Goal: Information Seeking & Learning: Learn about a topic

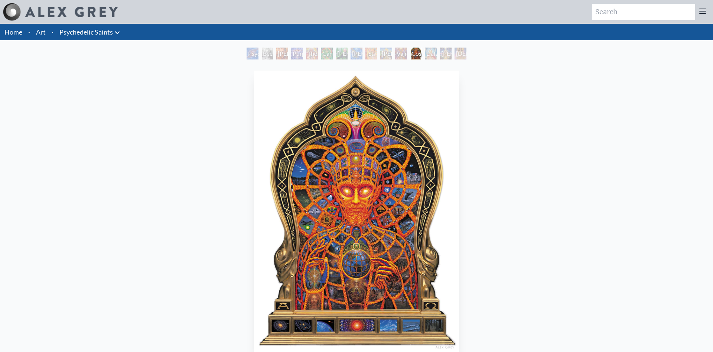
scroll to position [38, 0]
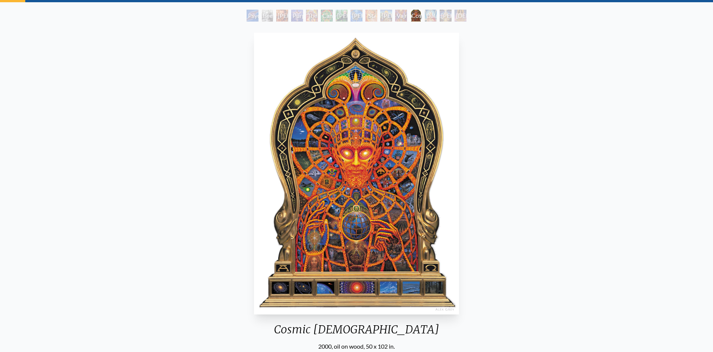
click at [362, 161] on img "12 / 15" at bounding box center [356, 173] width 205 height 281
click at [445, 148] on img "12 / 15" at bounding box center [356, 173] width 205 height 281
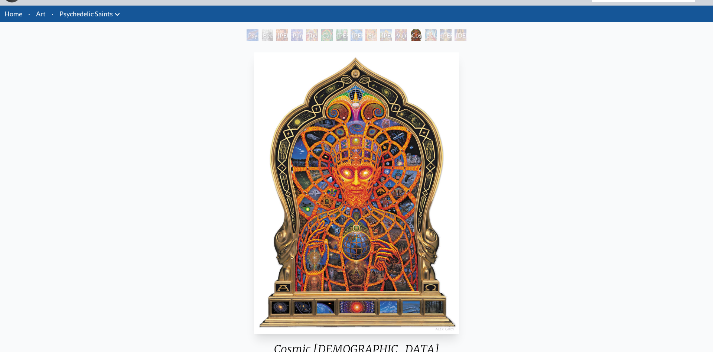
scroll to position [0, 0]
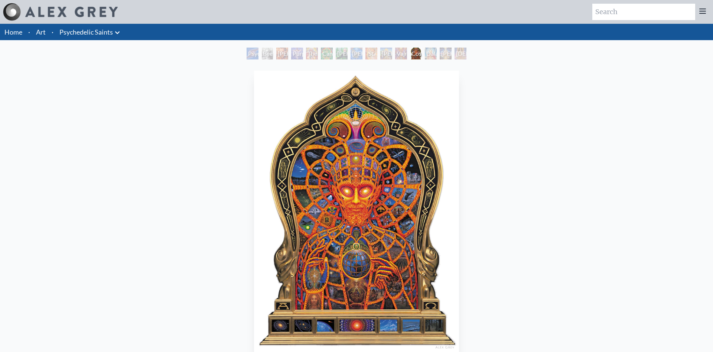
click at [361, 55] on div "[PERSON_NAME] & the New Eleusis" at bounding box center [356, 54] width 12 height 12
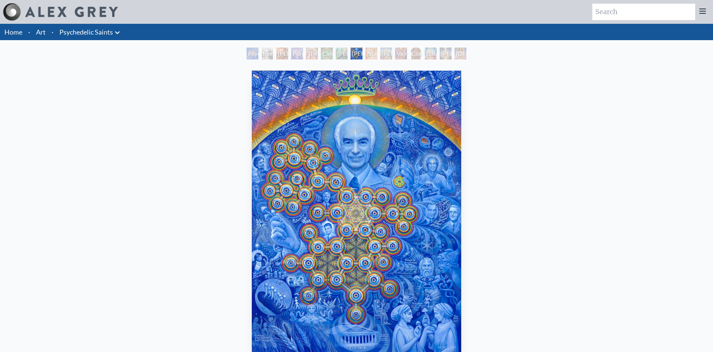
click at [370, 48] on div "St. Albert & The LSD Revelation Revolution" at bounding box center [371, 54] width 12 height 12
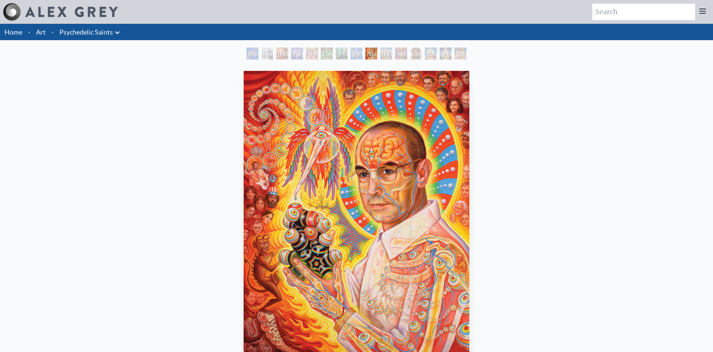
click at [395, 52] on div "Vajra Guru" at bounding box center [401, 54] width 12 height 12
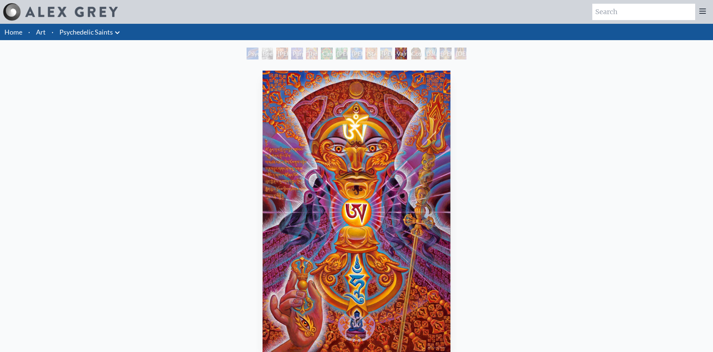
click at [406, 48] on div "Vajra Guru" at bounding box center [401, 54] width 12 height 12
click at [418, 51] on div "Cosmic [DEMOGRAPHIC_DATA]" at bounding box center [416, 54] width 12 height 12
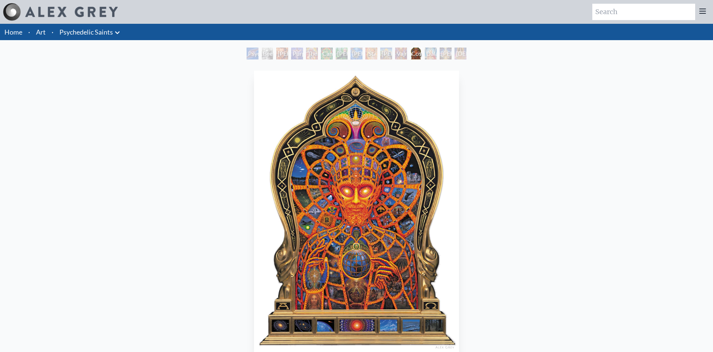
click at [448, 50] on div "[PERSON_NAME]" at bounding box center [446, 54] width 12 height 12
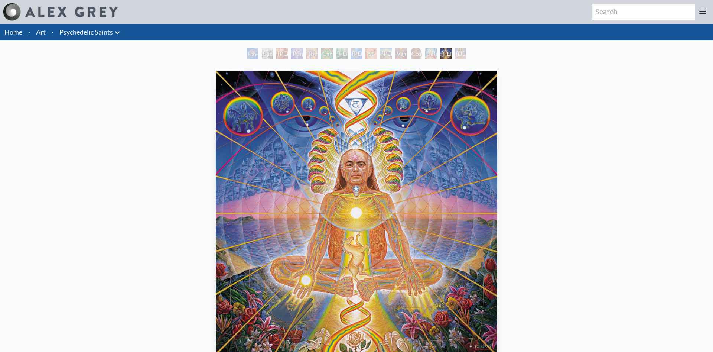
click at [428, 52] on div "Dalai Lama" at bounding box center [431, 54] width 12 height 12
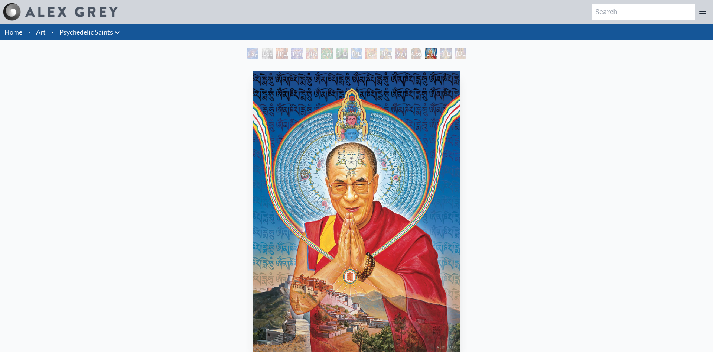
click at [353, 59] on div "Psychedelic Healing Beethoven [PERSON_NAME] M.D., Cartographer of Consciousness…" at bounding box center [356, 55] width 223 height 14
click at [350, 55] on div "[PERSON_NAME] & the New Eleusis" at bounding box center [356, 54] width 12 height 12
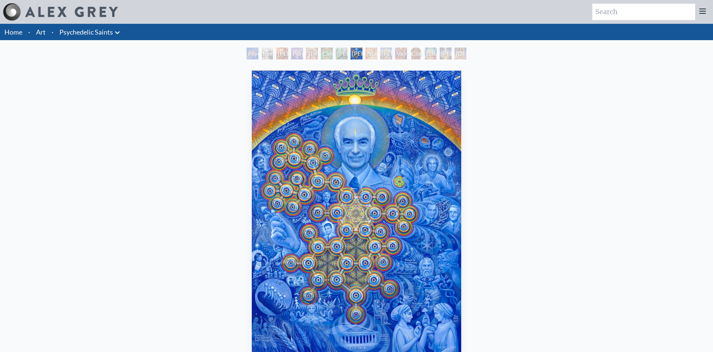
click at [336, 54] on div "[PERSON_NAME][US_STATE] - Hemp Farmer" at bounding box center [342, 54] width 12 height 12
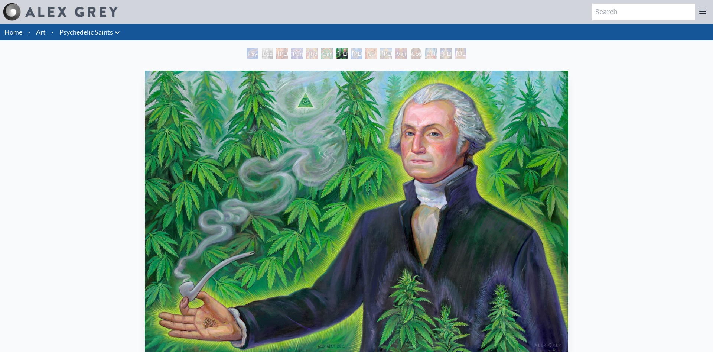
click at [313, 61] on div "Psychedelic Healing Beethoven [PERSON_NAME] M.D., Cartographer of Consciousness…" at bounding box center [356, 55] width 223 height 14
click at [312, 55] on div "The Shulgins and their Alchemical Angels" at bounding box center [312, 54] width 12 height 12
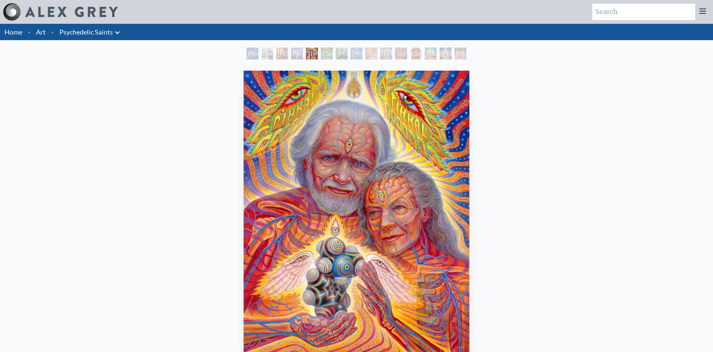
click at [292, 56] on div "Purple [DEMOGRAPHIC_DATA]" at bounding box center [297, 54] width 12 height 12
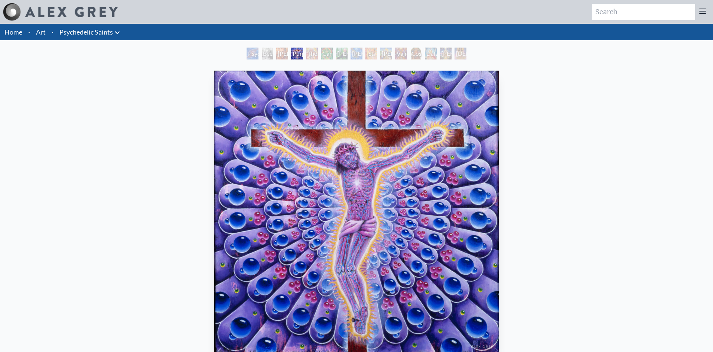
click at [284, 52] on div "[PERSON_NAME] M.D., Cartographer of Consciousness" at bounding box center [282, 54] width 12 height 12
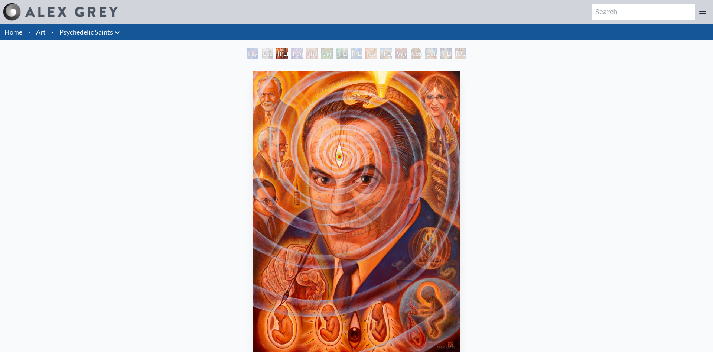
click at [272, 53] on div "Beethoven" at bounding box center [267, 54] width 12 height 12
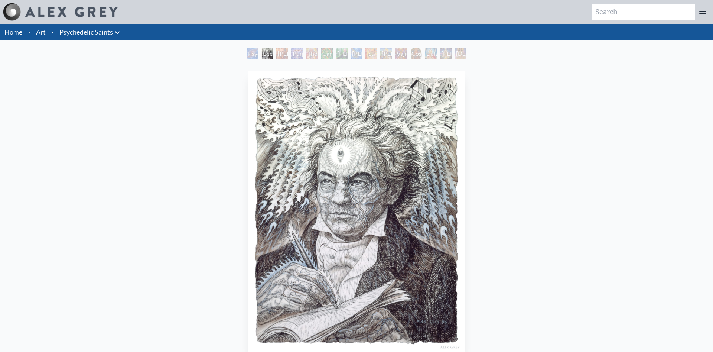
click at [253, 54] on div "Psychedelic Healing" at bounding box center [252, 54] width 12 height 12
